Goal: Transaction & Acquisition: Purchase product/service

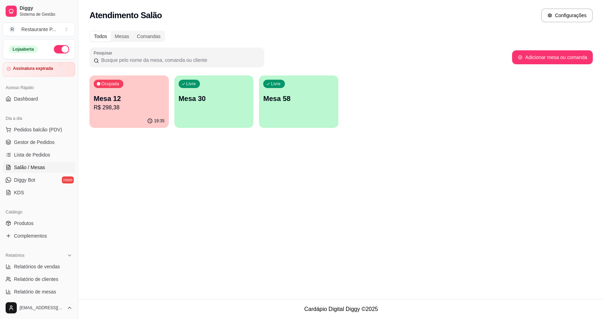
click at [129, 103] on p "Mesa 12" at bounding box center [129, 99] width 71 height 10
click at [126, 95] on p "Mesa 12" at bounding box center [129, 98] width 69 height 9
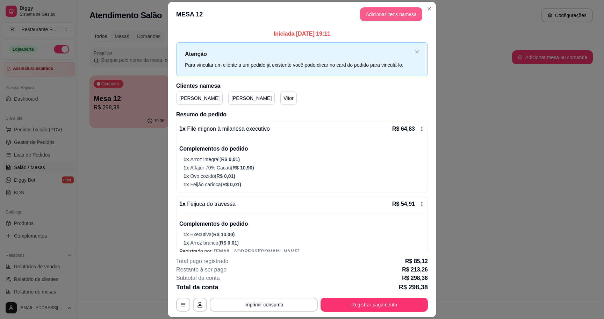
click at [389, 10] on button "Adicionar itens na mesa" at bounding box center [391, 14] width 62 height 14
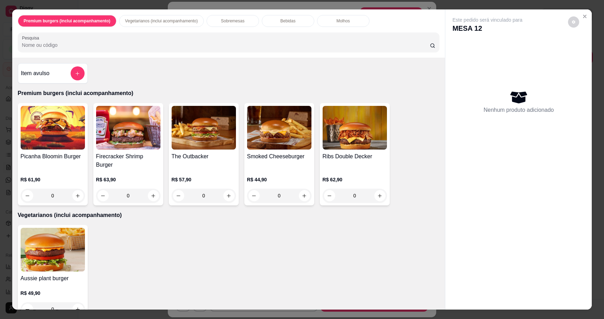
click at [304, 195] on div "0" at bounding box center [279, 196] width 64 height 14
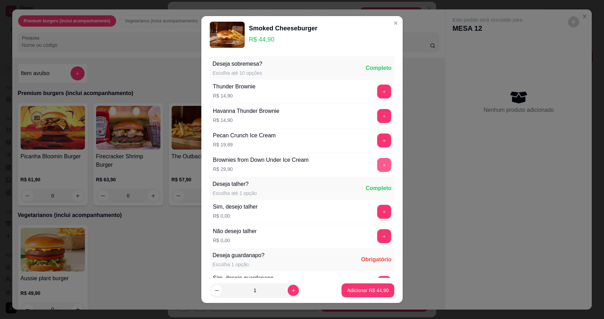
click at [385, 168] on button "+" at bounding box center [384, 165] width 14 height 14
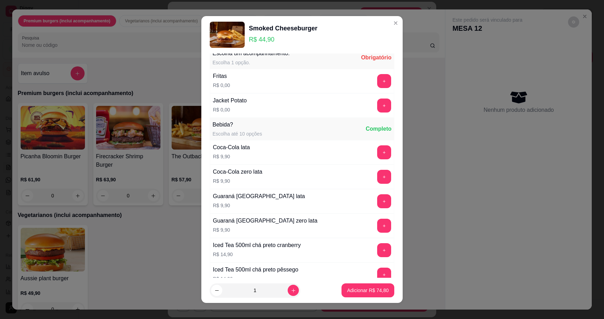
scroll to position [426, 0]
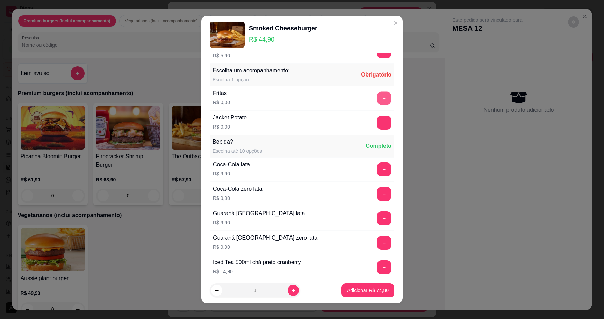
click at [385, 101] on button "+" at bounding box center [385, 98] width 14 height 14
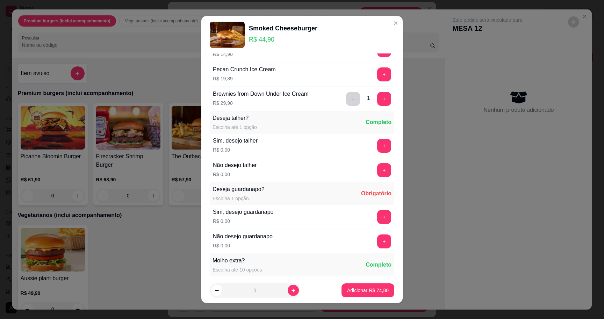
scroll to position [68, 0]
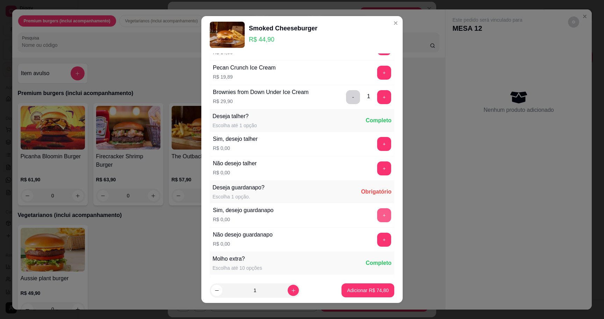
click at [385, 216] on button "+" at bounding box center [384, 215] width 14 height 14
click at [372, 291] on p "Adicionar R$ 74,80" at bounding box center [368, 290] width 41 height 7
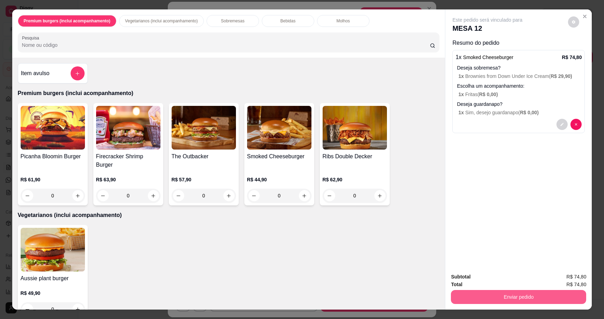
click at [525, 297] on button "Enviar pedido" at bounding box center [518, 297] width 135 height 14
click at [554, 281] on button "Sim, quero registrar" at bounding box center [565, 279] width 50 height 13
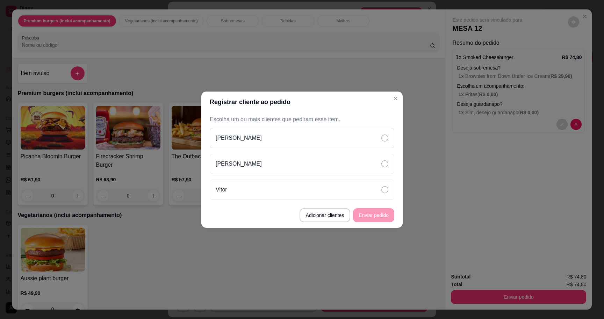
click at [380, 140] on div "[PERSON_NAME]" at bounding box center [302, 138] width 185 height 20
click at [380, 166] on div "[PERSON_NAME]" at bounding box center [302, 164] width 185 height 20
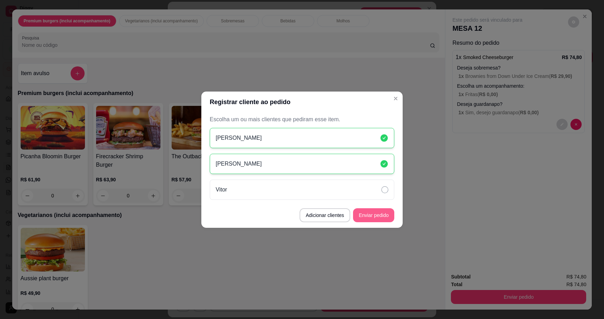
click at [378, 211] on button "Enviar pedido" at bounding box center [373, 215] width 41 height 14
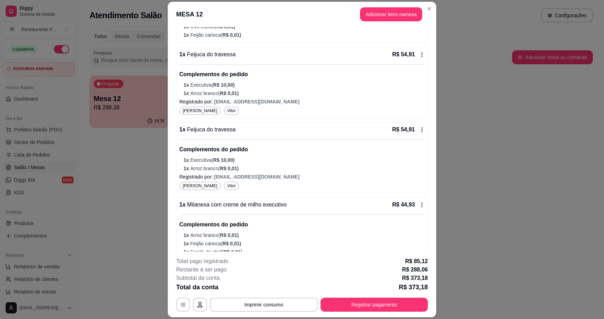
scroll to position [153, 0]
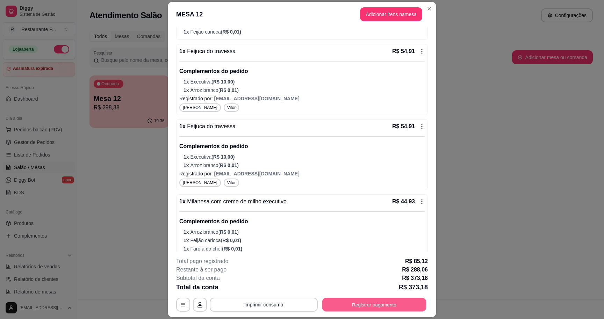
click at [349, 305] on button "Registrar pagamento" at bounding box center [374, 305] width 104 height 14
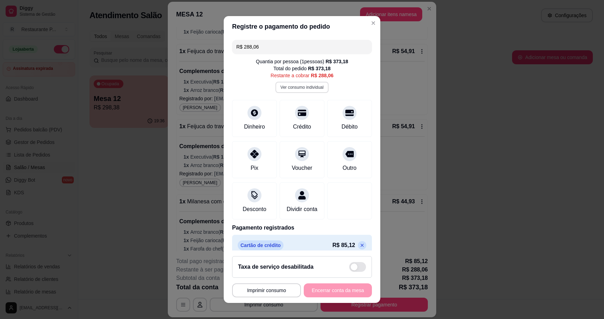
click at [306, 88] on button "Ver consumo individual" at bounding box center [302, 87] width 53 height 11
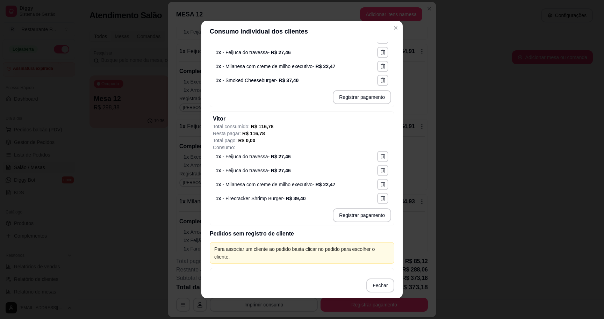
scroll to position [225, 0]
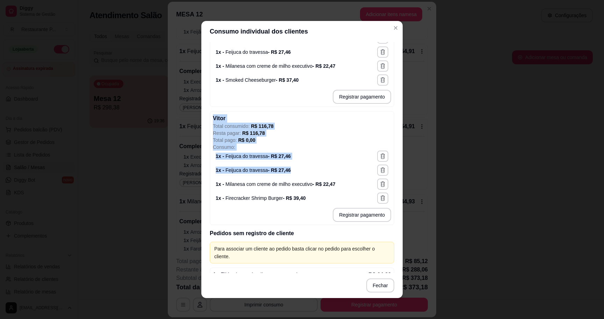
drag, startPoint x: 306, startPoint y: 174, endPoint x: 204, endPoint y: 111, distance: 120.6
click at [204, 111] on div "Atenção! Pedidos sem registro no nome de um cliente podem causar divergências a…" at bounding box center [301, 157] width 201 height 231
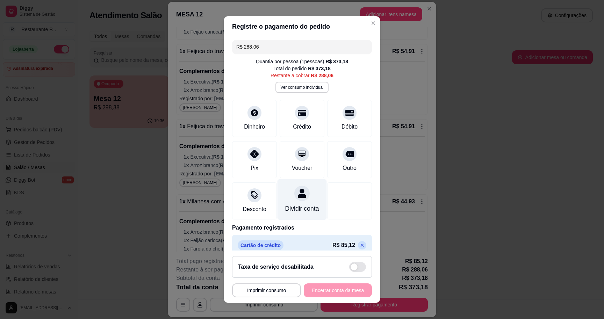
scroll to position [16, 0]
